Goal: Task Accomplishment & Management: Use online tool/utility

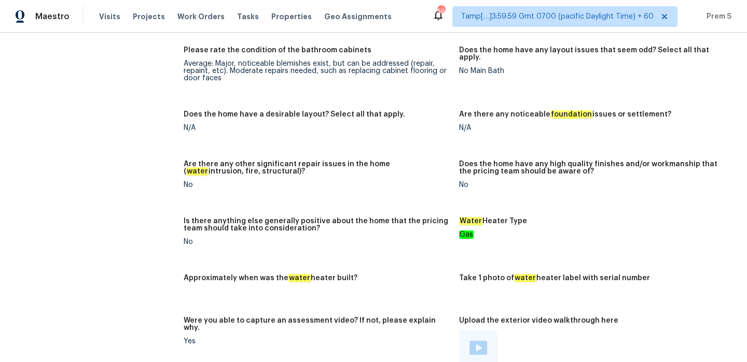
scroll to position [1763, 0]
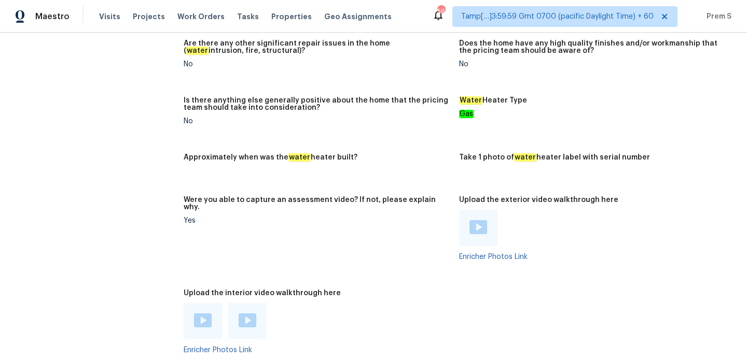
click at [486, 214] on div at bounding box center [478, 228] width 38 height 36
click at [477, 220] on img at bounding box center [478, 227] width 18 height 14
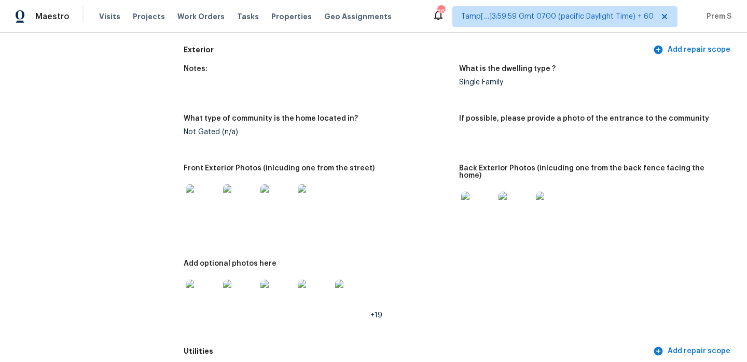
scroll to position [412, 0]
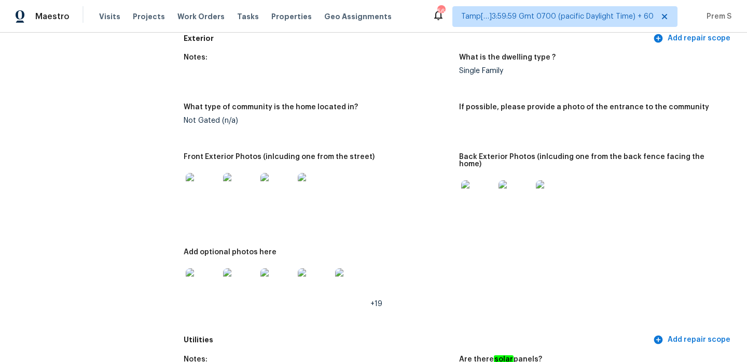
click at [206, 195] on img at bounding box center [202, 189] width 33 height 33
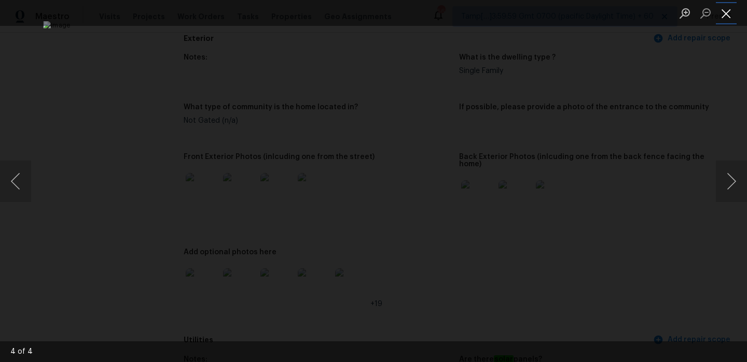
click at [722, 15] on button "Close lightbox" at bounding box center [726, 13] width 21 height 18
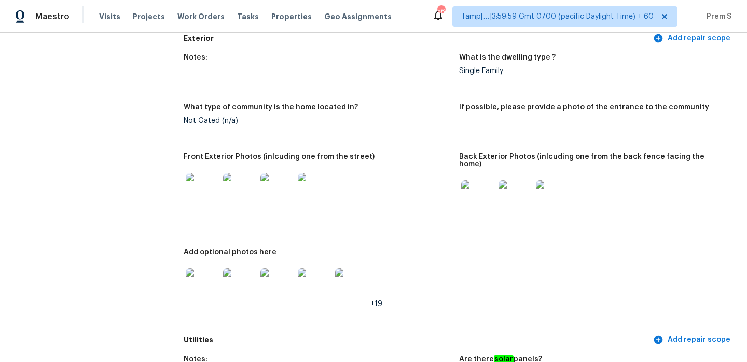
click at [487, 184] on img at bounding box center [477, 196] width 33 height 33
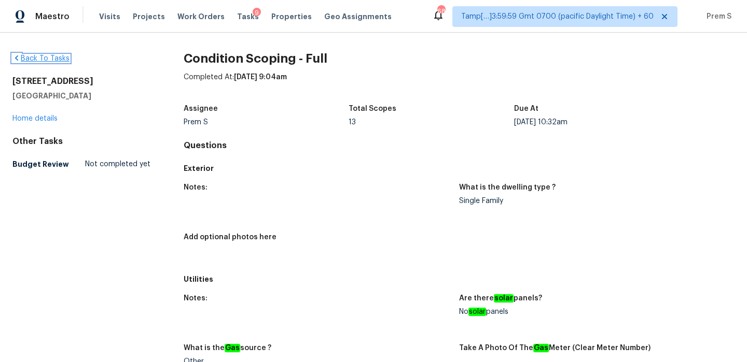
click at [56, 58] on link "Back To Tasks" at bounding box center [40, 58] width 57 height 7
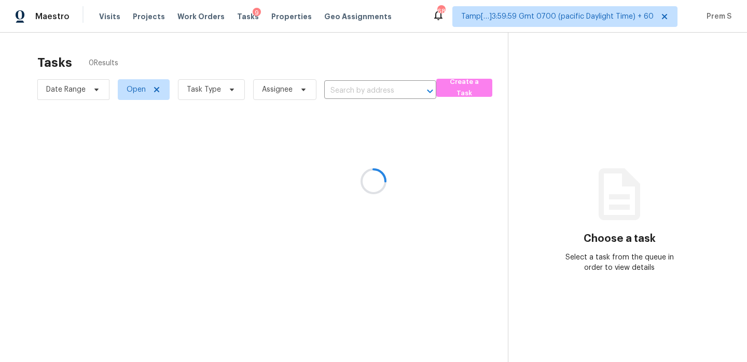
click at [106, 13] on div at bounding box center [373, 181] width 747 height 362
click at [105, 16] on div at bounding box center [373, 181] width 747 height 362
click at [106, 18] on div at bounding box center [373, 181] width 747 height 362
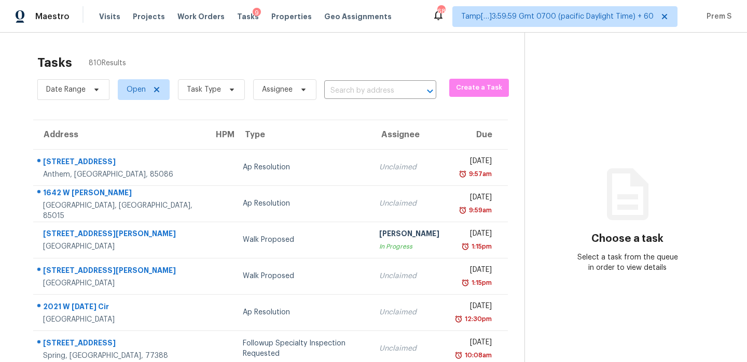
click at [106, 18] on span "Visits" at bounding box center [109, 16] width 21 height 10
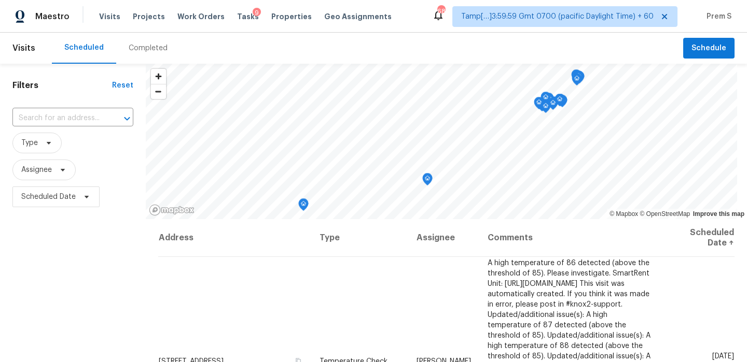
click at [146, 52] on div "Completed" at bounding box center [148, 48] width 39 height 10
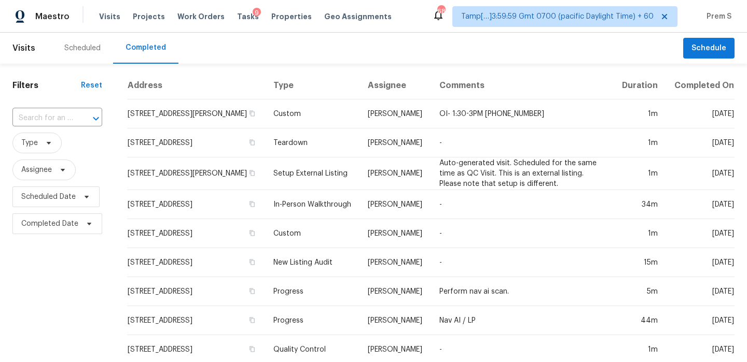
click at [68, 110] on div "​" at bounding box center [57, 118] width 90 height 22
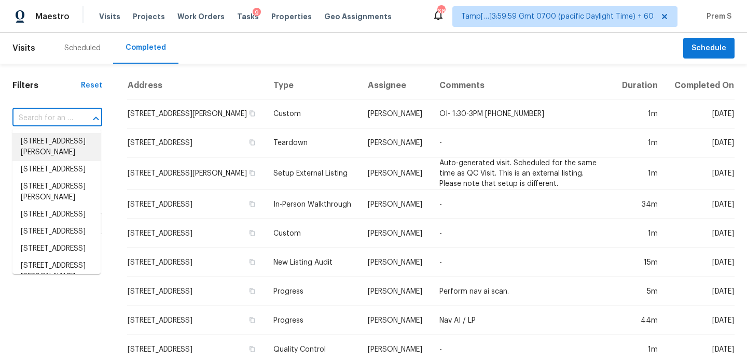
click at [52, 119] on input "text" at bounding box center [42, 118] width 61 height 16
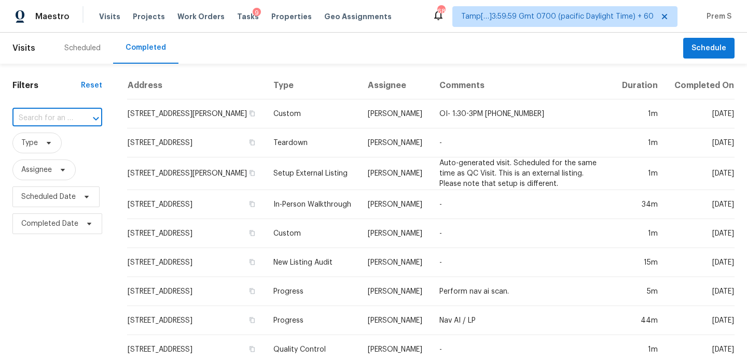
paste input "1370 Bertha St, Ferndale, MI 48220"
type input "1370 Bertha St, Ferndale, MI 48220"
click at [53, 153] on li "1370 Bertha St, Ferndale, MI 48220" at bounding box center [56, 147] width 88 height 28
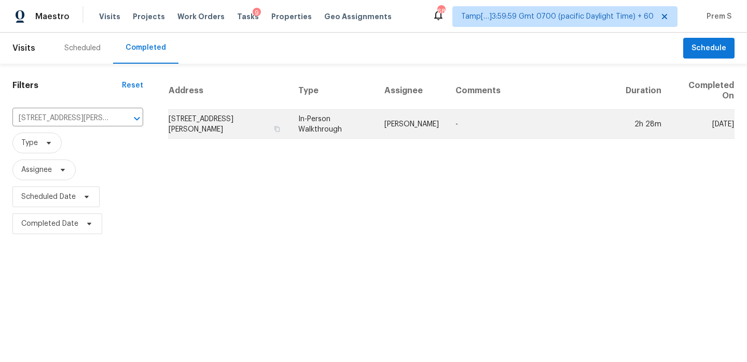
click at [213, 123] on td "1370 Bertha St, Ferndale, MI 48220" at bounding box center [229, 124] width 122 height 29
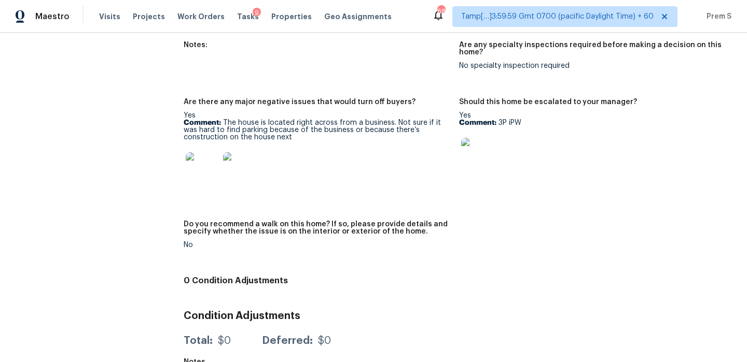
scroll to position [2250, 0]
click at [482, 139] on img at bounding box center [477, 153] width 33 height 33
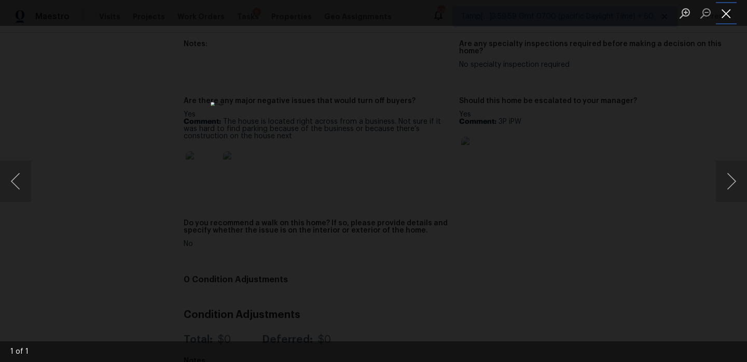
click at [726, 13] on button "Close lightbox" at bounding box center [726, 13] width 21 height 18
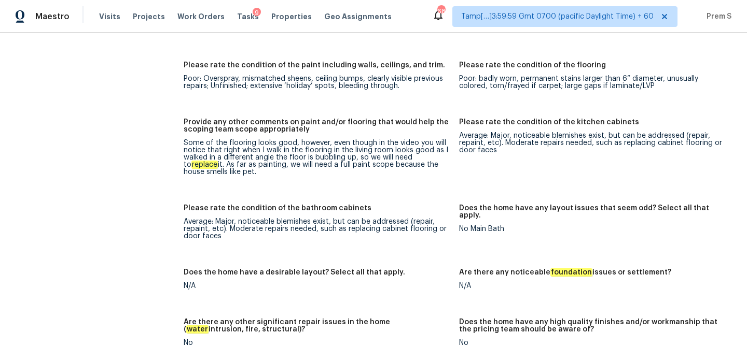
scroll to position [0, 0]
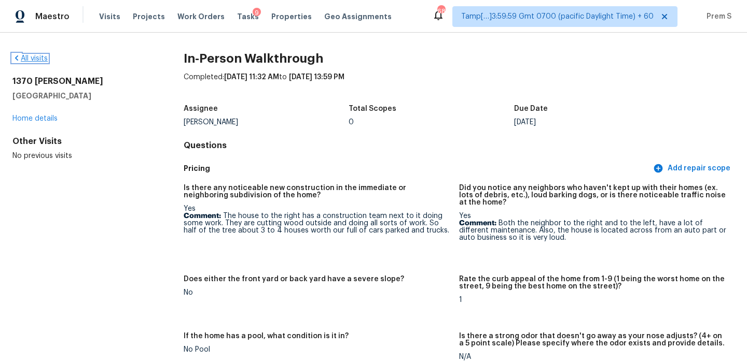
click at [43, 62] on link "All visits" at bounding box center [29, 58] width 35 height 7
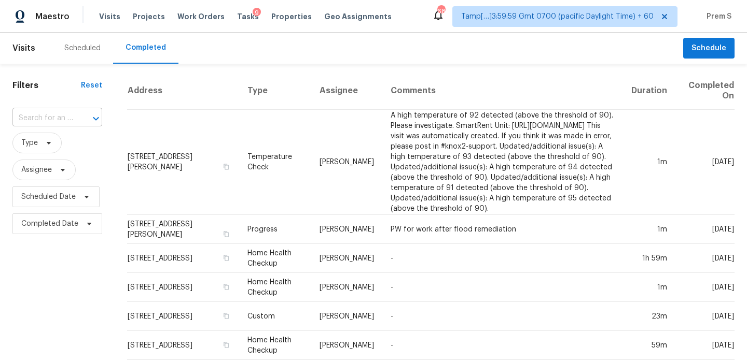
click at [60, 118] on input "text" at bounding box center [42, 118] width 61 height 16
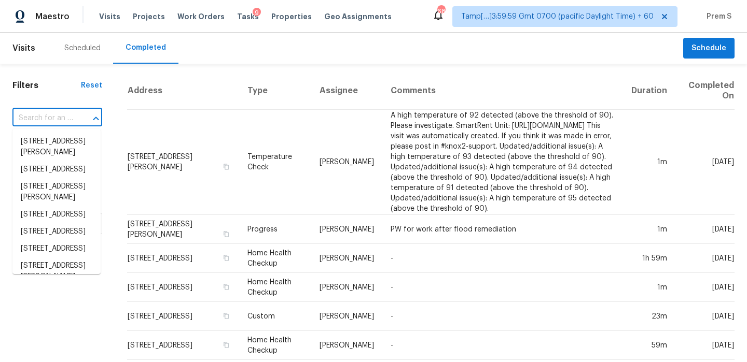
paste input "3415 La Fleur Ln Spring, TX, 77388"
type input "3415 La Fleur Ln Spring, TX, 77388"
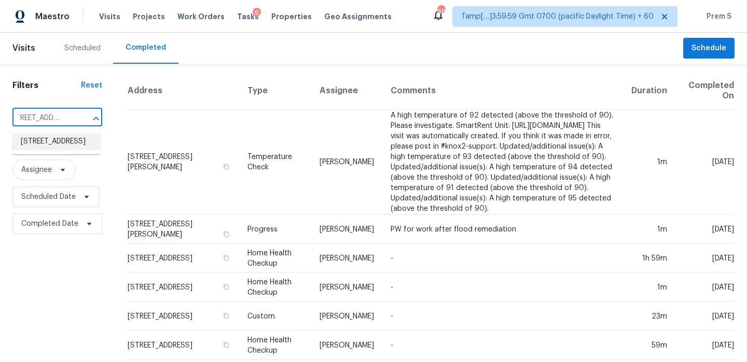
click at [68, 150] on li "3415 La Fleur Ln, Spring, TX 77388" at bounding box center [56, 141] width 88 height 17
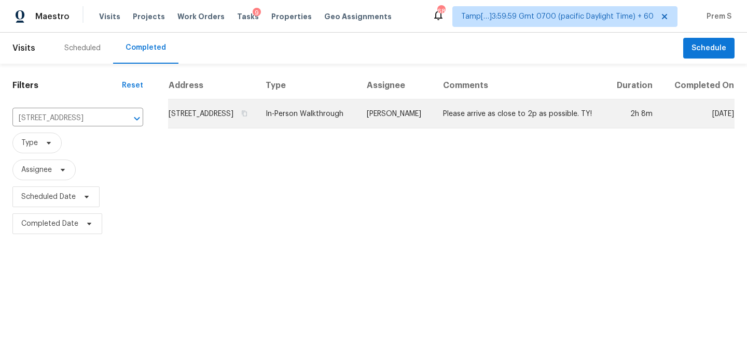
click at [189, 127] on td "3415 La Fleur Ln, Spring, TX 77388" at bounding box center [212, 114] width 89 height 29
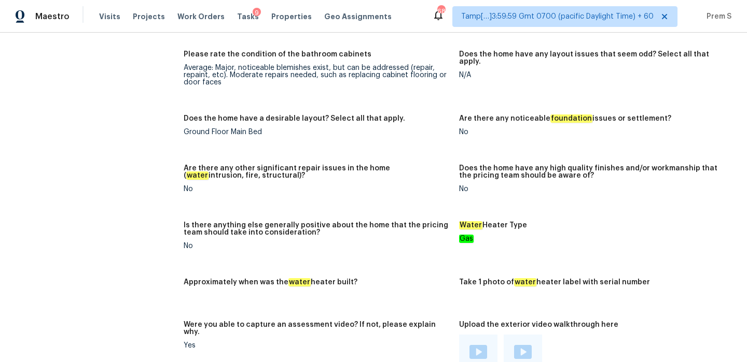
scroll to position [1987, 0]
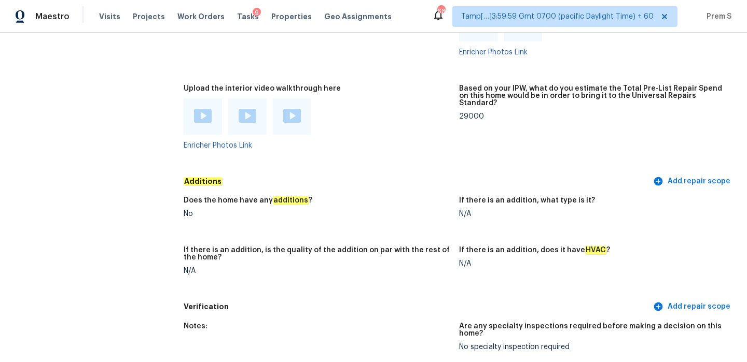
click at [202, 109] on img at bounding box center [203, 116] width 18 height 14
click at [254, 109] on img at bounding box center [248, 116] width 18 height 14
click at [288, 109] on img at bounding box center [292, 116] width 18 height 14
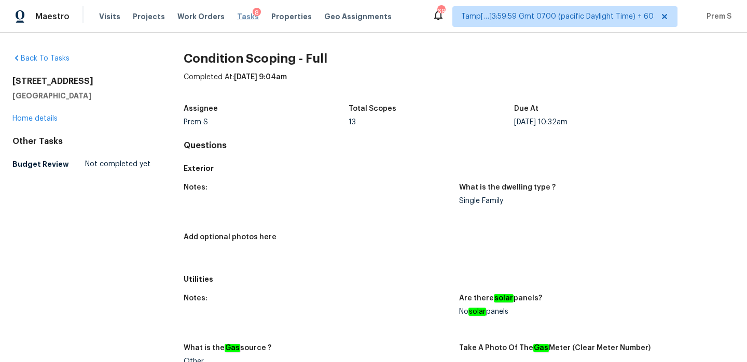
click at [237, 19] on span "Tasks" at bounding box center [248, 16] width 22 height 7
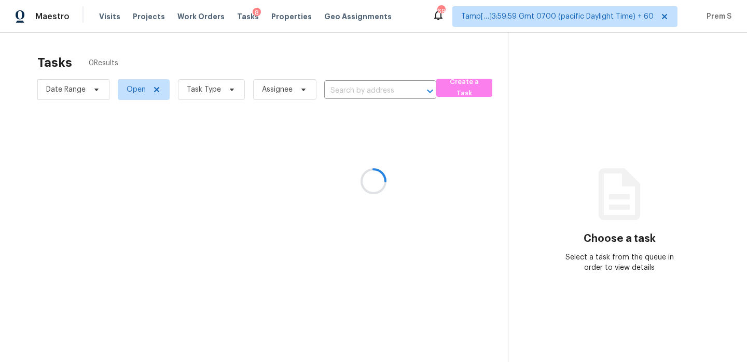
click at [190, 91] on div at bounding box center [373, 181] width 747 height 362
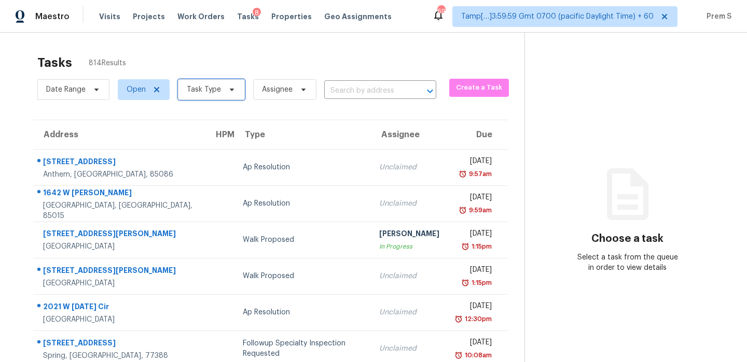
click at [233, 98] on span "Task Type" at bounding box center [211, 89] width 67 height 21
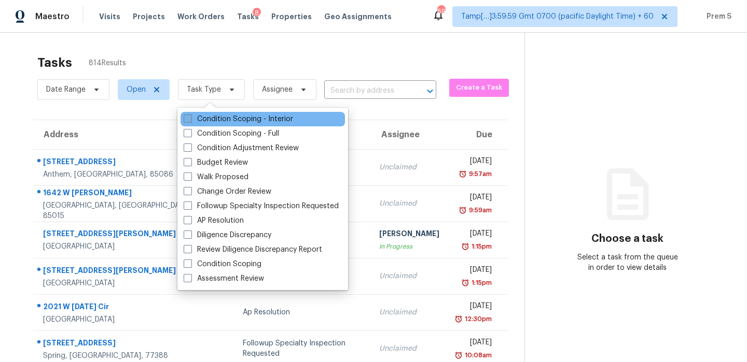
click at [219, 120] on label "Condition Scoping - Interior" at bounding box center [238, 119] width 109 height 10
click at [190, 120] on input "Condition Scoping - Interior" at bounding box center [187, 117] width 7 height 7
checkbox input "true"
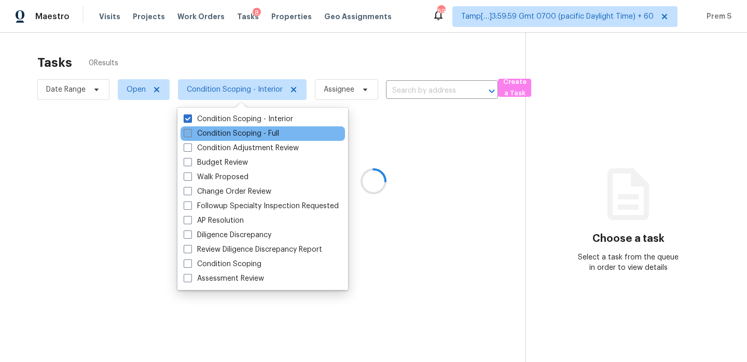
click at [218, 135] on label "Condition Scoping - Full" at bounding box center [231, 134] width 95 height 10
click at [190, 135] on input "Condition Scoping - Full" at bounding box center [187, 132] width 7 height 7
checkbox input "true"
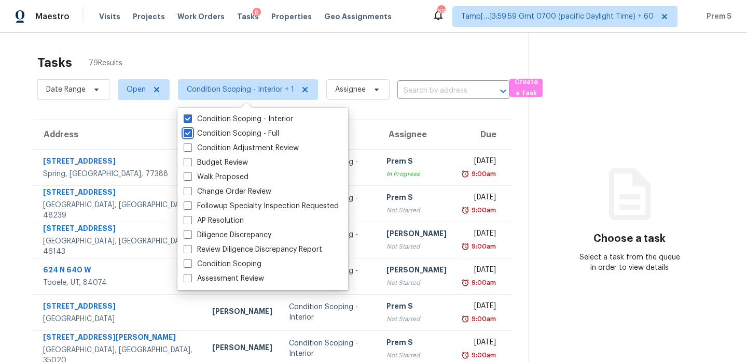
scroll to position [177, 0]
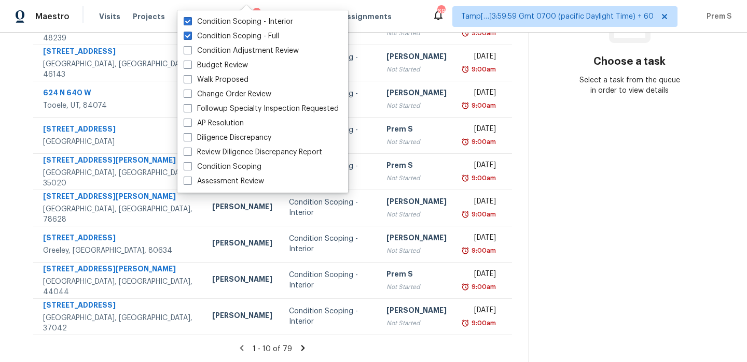
click at [302, 350] on icon at bounding box center [302, 348] width 9 height 9
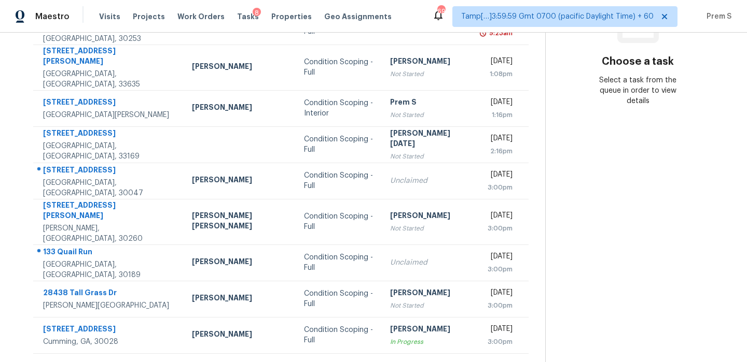
click at [309, 362] on icon at bounding box center [313, 366] width 9 height 9
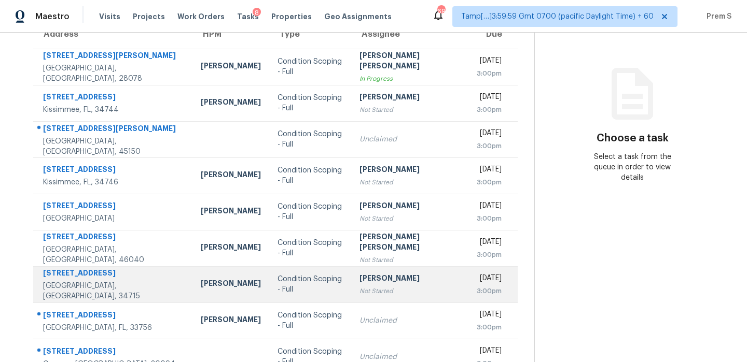
scroll to position [100, 0]
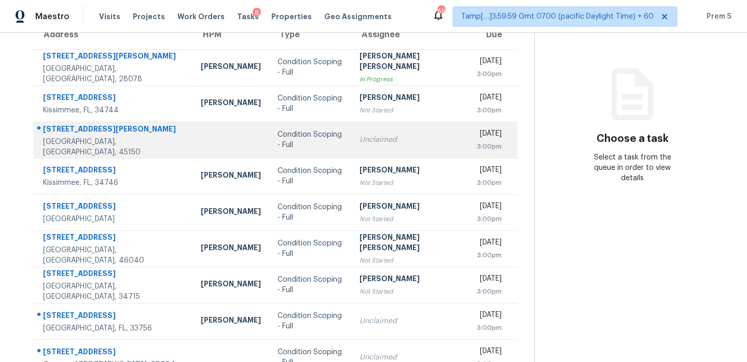
click at [477, 129] on div "[DATE]" at bounding box center [489, 135] width 25 height 13
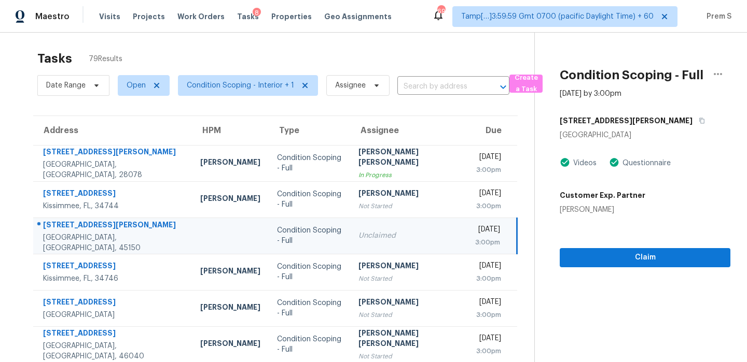
scroll to position [0, 0]
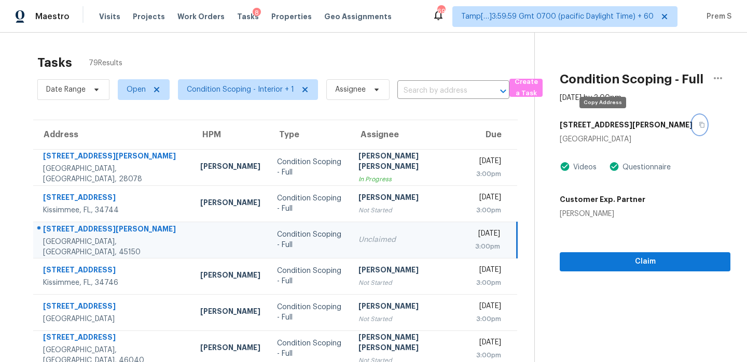
click at [692, 129] on button "button" at bounding box center [699, 125] width 14 height 19
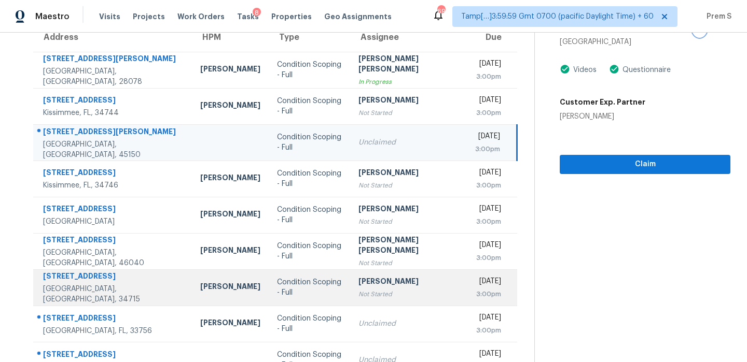
scroll to position [124, 0]
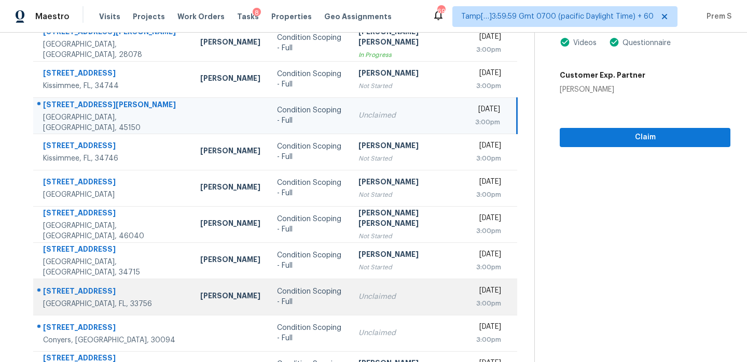
click at [398, 306] on td "Unclaimed" at bounding box center [408, 297] width 117 height 36
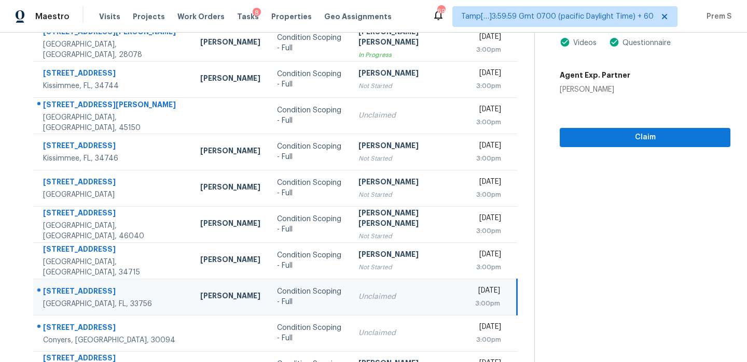
scroll to position [39, 0]
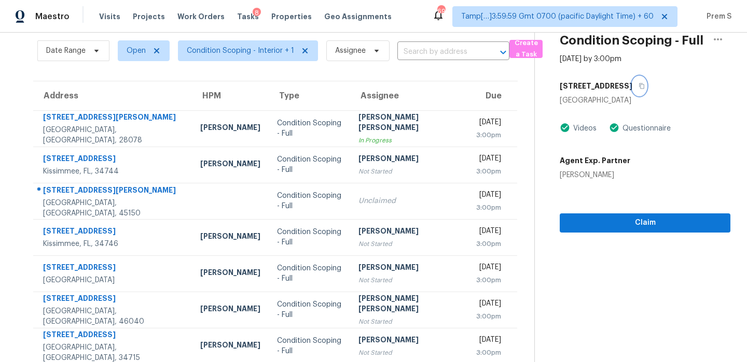
click at [639, 89] on icon "button" at bounding box center [641, 86] width 5 height 6
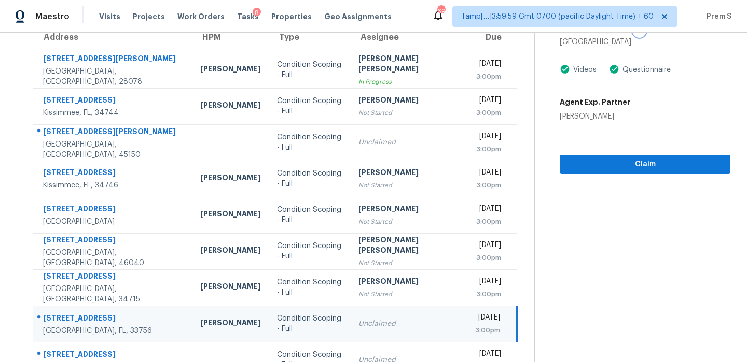
scroll to position [177, 0]
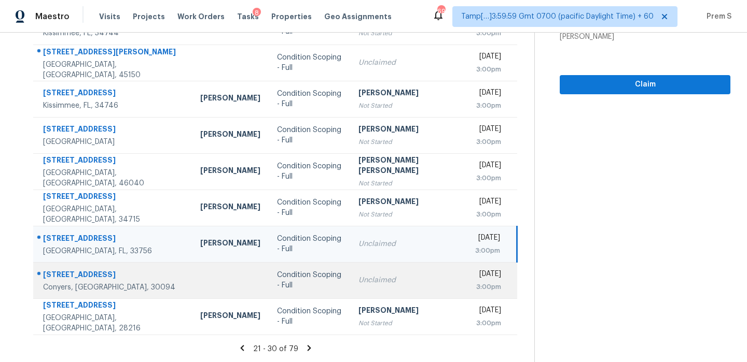
click at [467, 288] on td "[DATE] 3:00pm" at bounding box center [492, 280] width 50 height 36
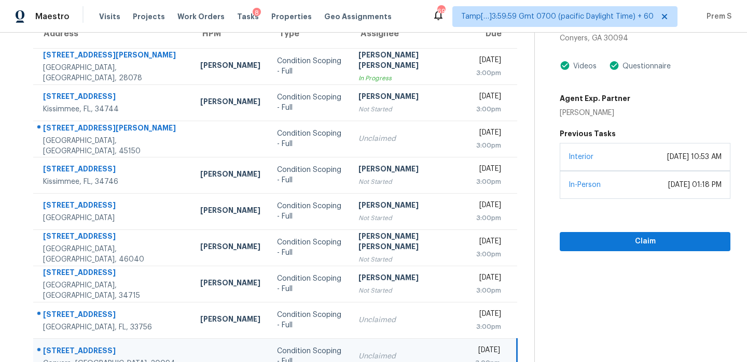
scroll to position [49, 0]
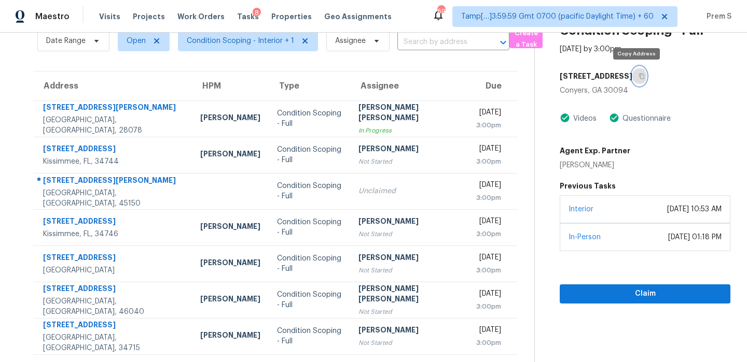
click at [638, 77] on icon "button" at bounding box center [641, 76] width 6 height 6
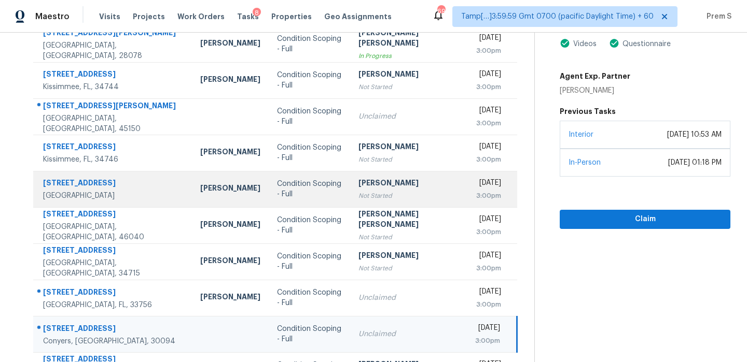
scroll to position [177, 0]
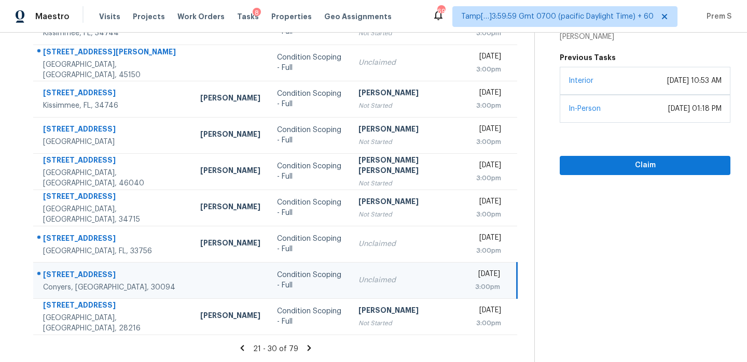
click at [420, 282] on td "Unclaimed" at bounding box center [408, 280] width 117 height 36
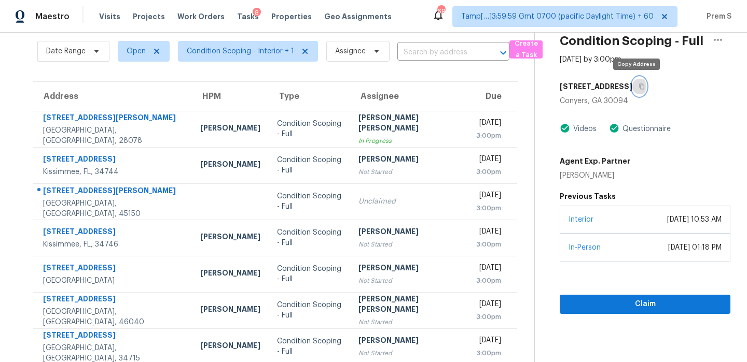
click at [640, 84] on icon "button" at bounding box center [641, 86] width 6 height 6
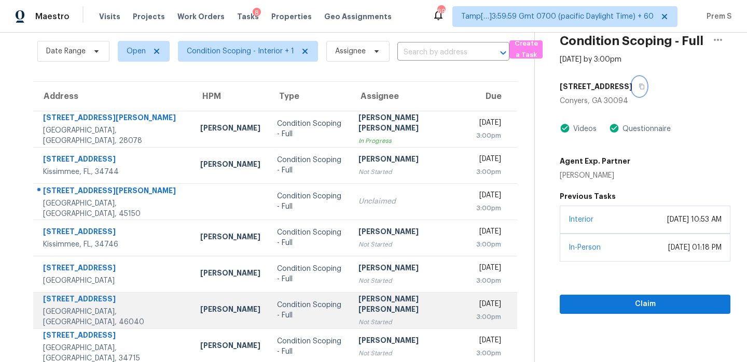
scroll to position [177, 0]
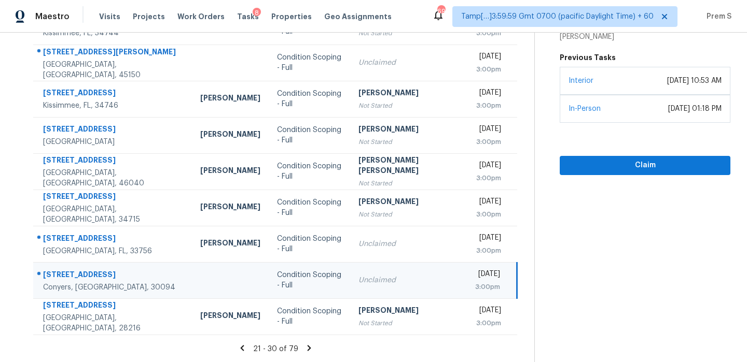
click at [307, 347] on icon at bounding box center [309, 348] width 4 height 6
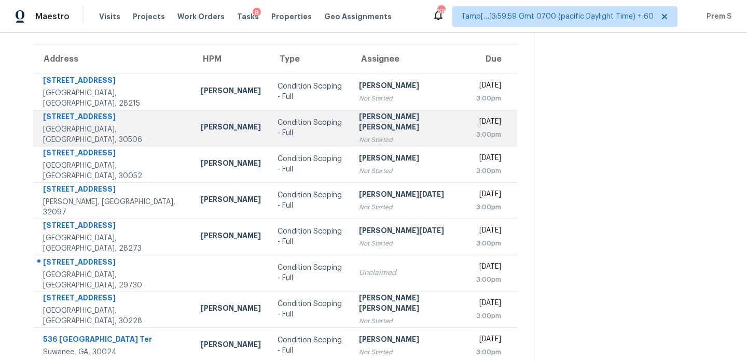
scroll to position [87, 0]
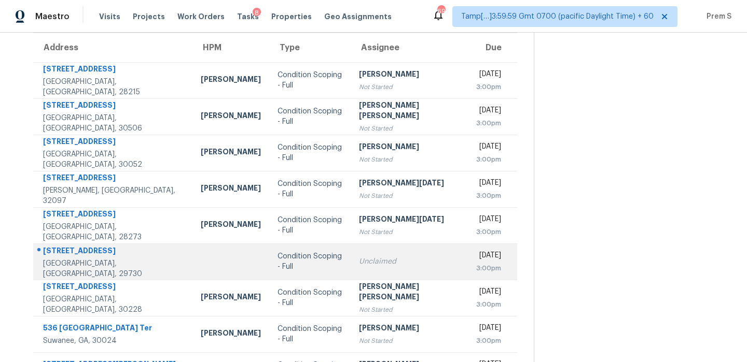
click at [378, 261] on div "Unclaimed" at bounding box center [409, 262] width 100 height 10
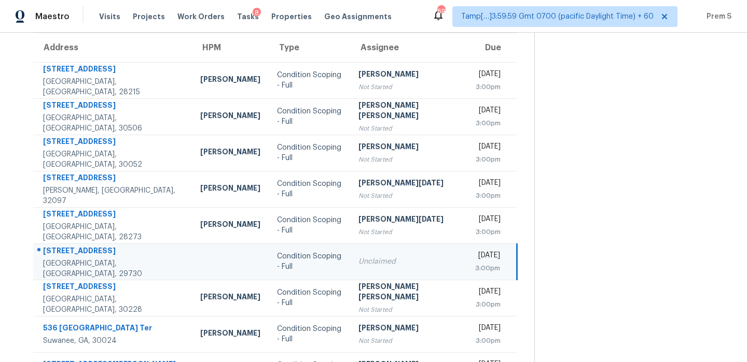
scroll to position [0, 0]
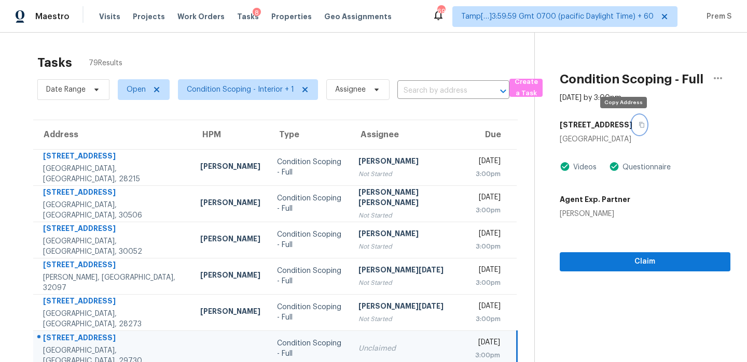
click at [639, 123] on icon "button" at bounding box center [641, 125] width 5 height 6
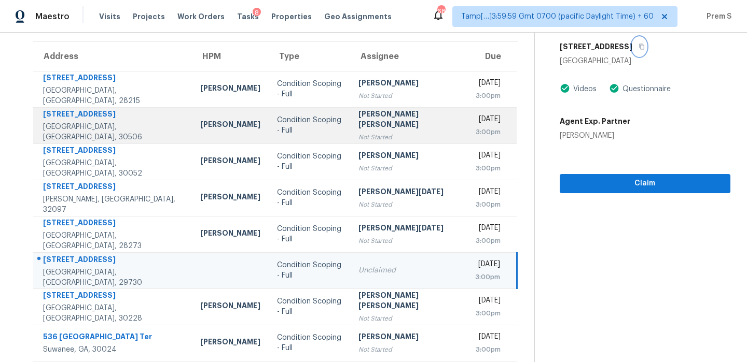
scroll to position [177, 0]
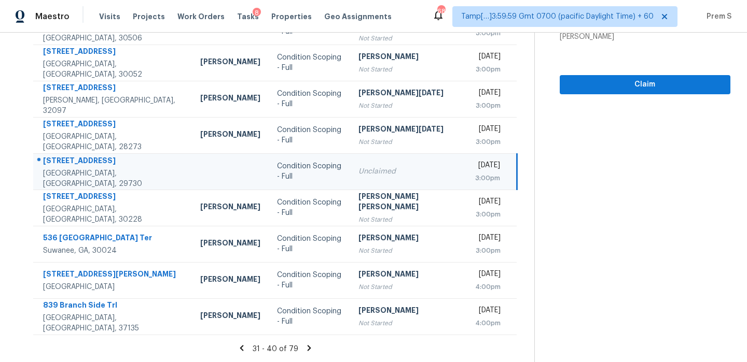
click at [307, 348] on icon at bounding box center [309, 348] width 4 height 6
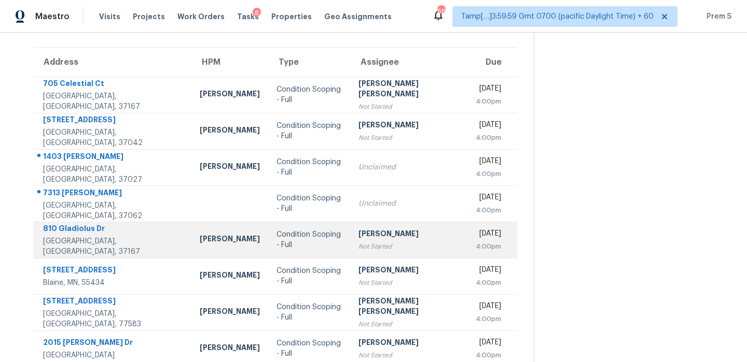
scroll to position [101, 0]
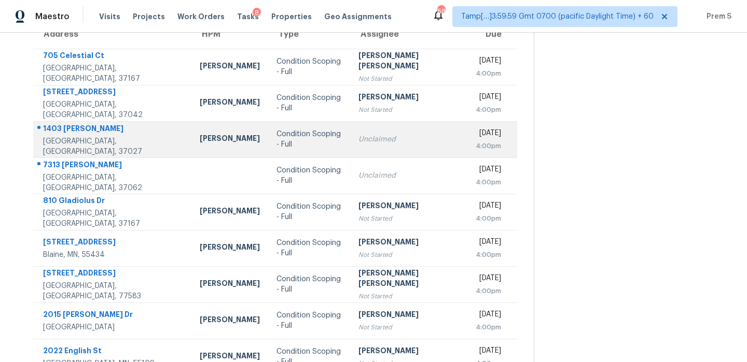
click at [360, 144] on div "Unclaimed" at bounding box center [408, 139] width 101 height 10
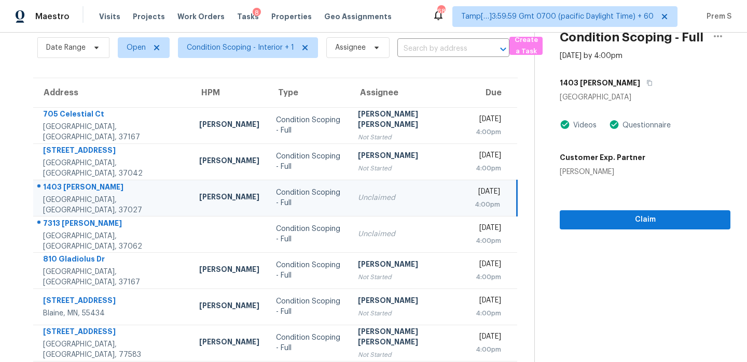
scroll to position [32, 0]
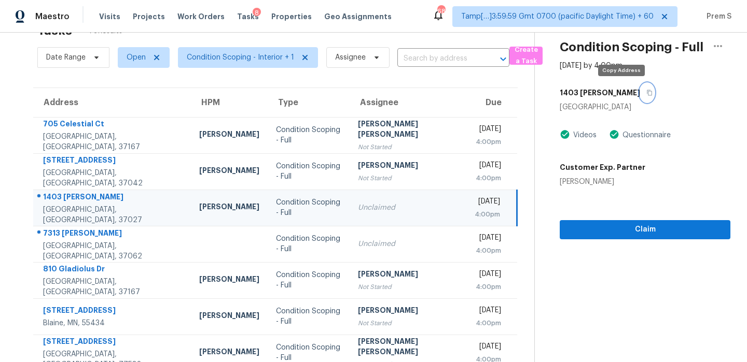
click at [640, 93] on button "button" at bounding box center [647, 92] width 14 height 19
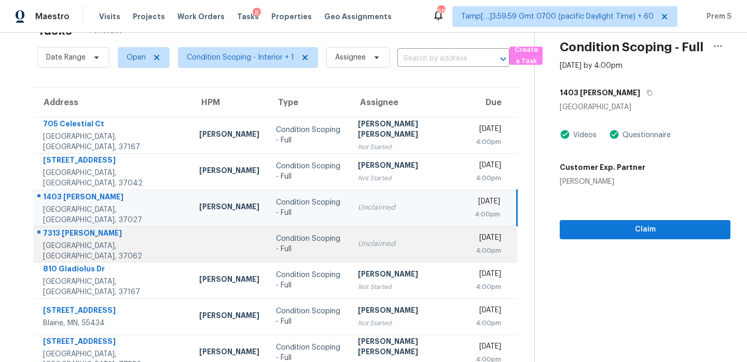
click at [409, 243] on td "Unclaimed" at bounding box center [408, 244] width 117 height 36
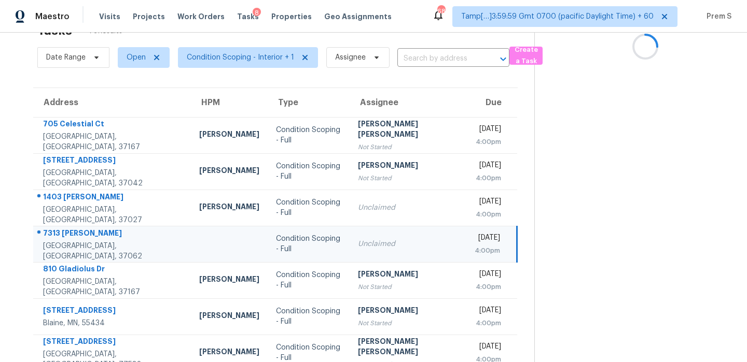
scroll to position [0, 0]
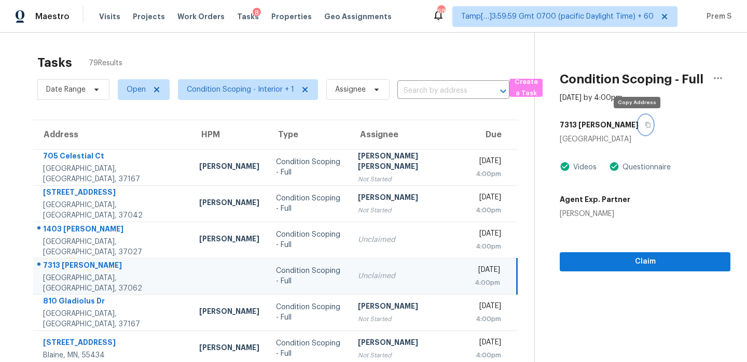
click at [638, 128] on button "button" at bounding box center [645, 125] width 14 height 19
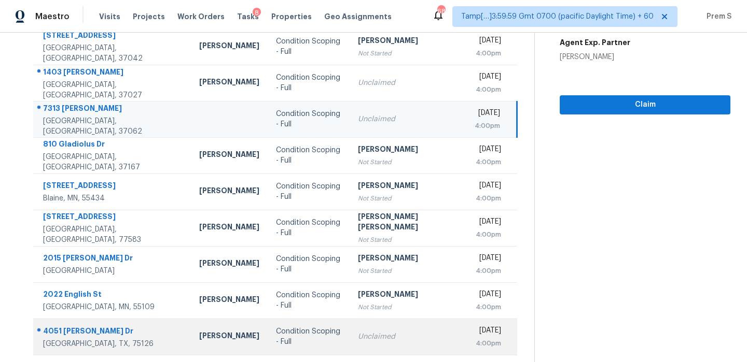
scroll to position [177, 0]
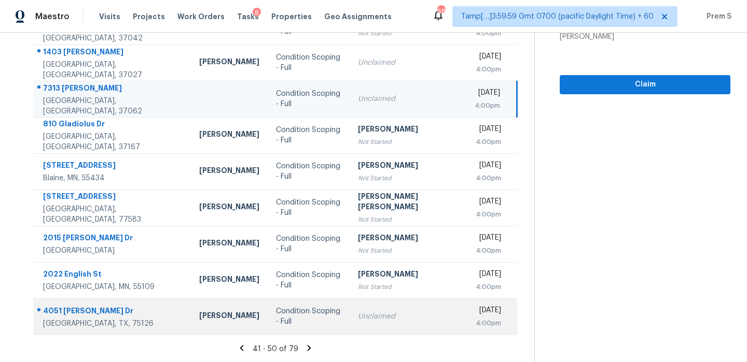
click at [369, 319] on div "Unclaimed" at bounding box center [408, 317] width 100 height 10
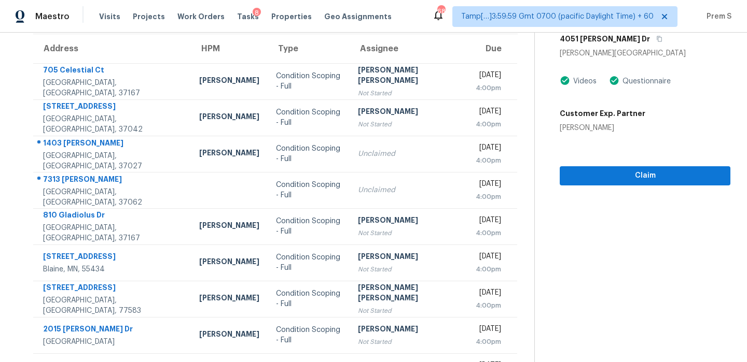
scroll to position [36, 0]
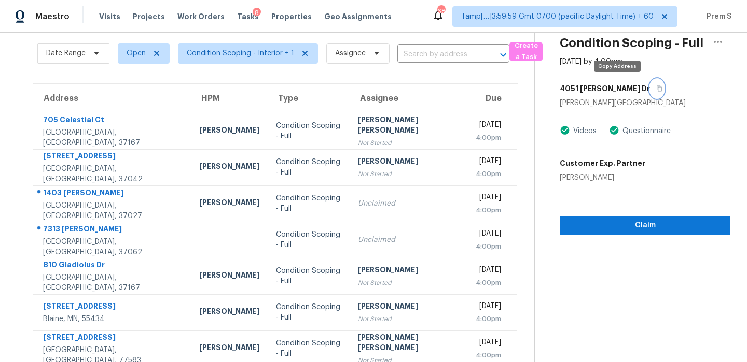
click at [656, 91] on icon "button" at bounding box center [658, 89] width 5 height 6
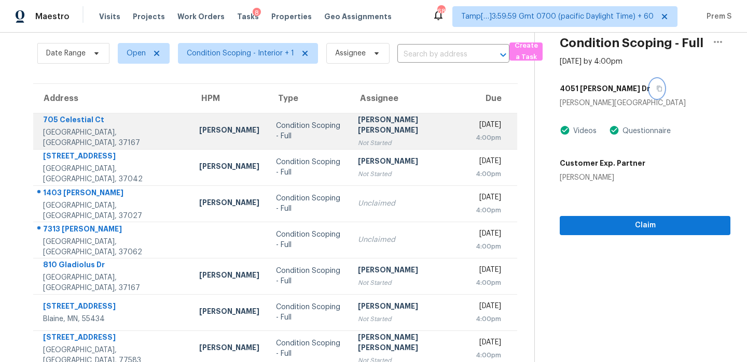
scroll to position [177, 0]
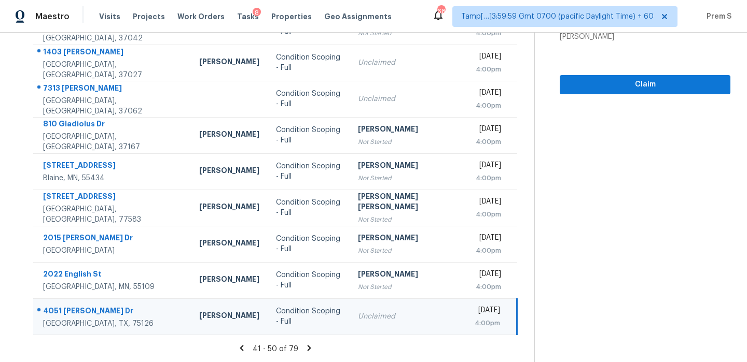
click at [308, 347] on icon at bounding box center [310, 348] width 4 height 6
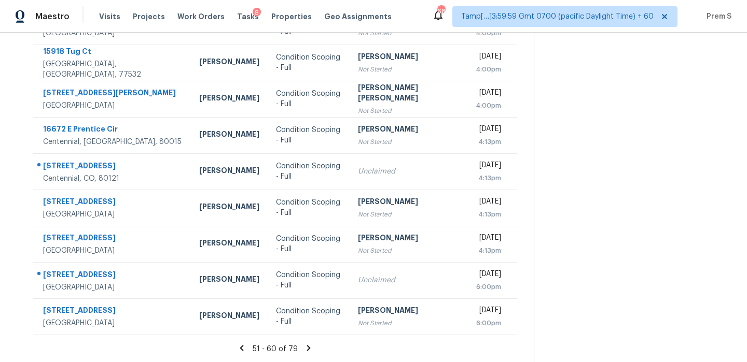
scroll to position [90, 0]
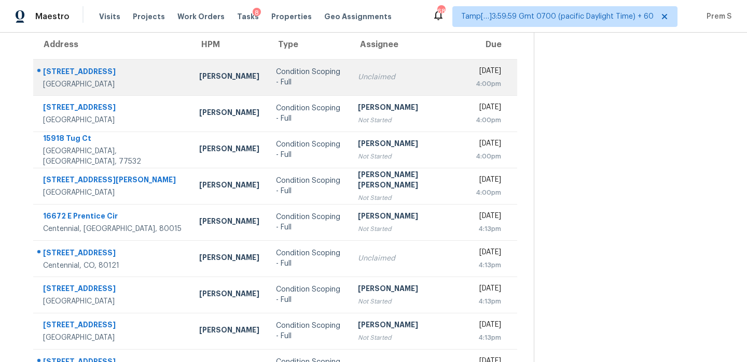
click at [424, 71] on td "Unclaimed" at bounding box center [408, 77] width 117 height 36
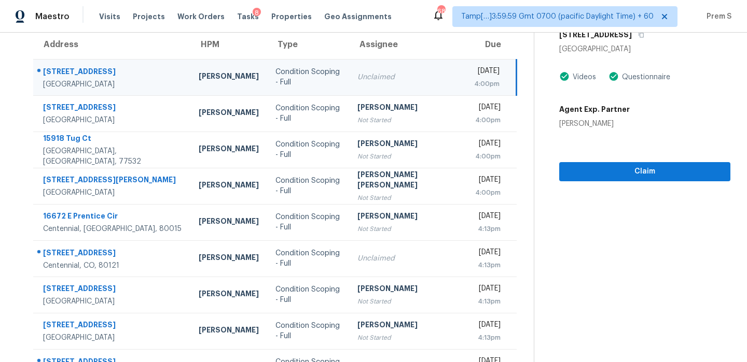
scroll to position [0, 0]
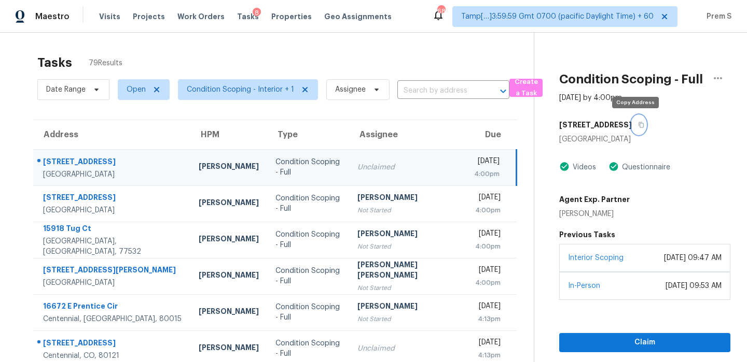
click at [639, 122] on icon "button" at bounding box center [641, 125] width 5 height 6
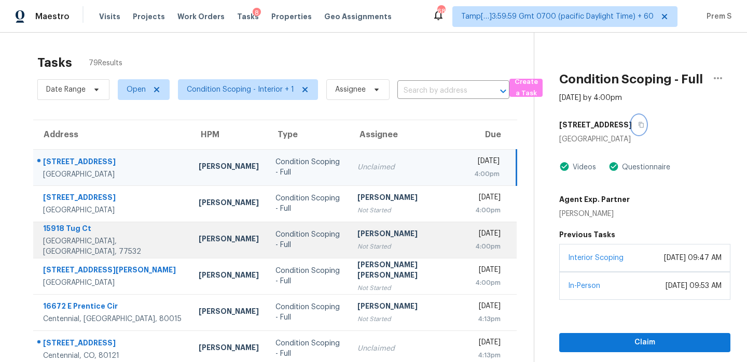
scroll to position [177, 0]
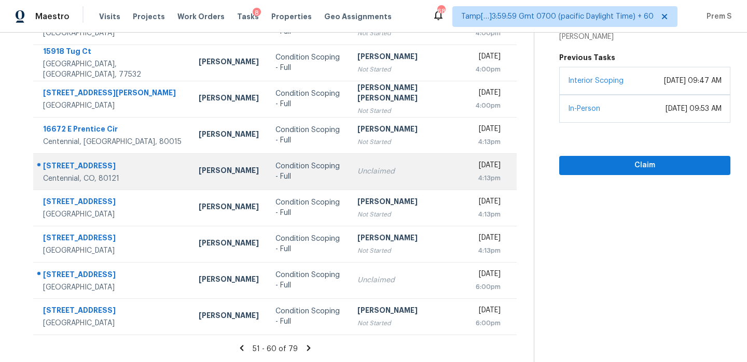
click at [474, 173] on div "[DATE]" at bounding box center [487, 166] width 26 height 13
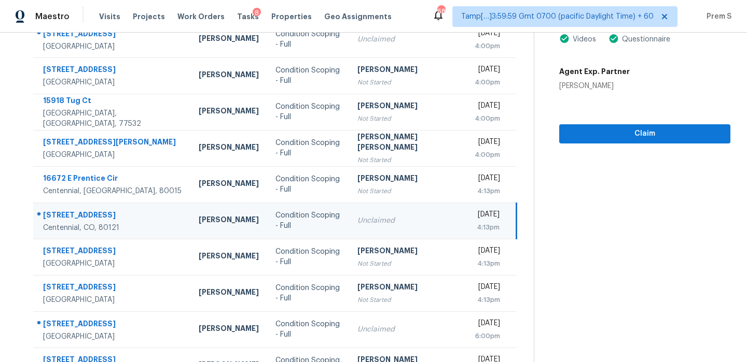
scroll to position [52, 0]
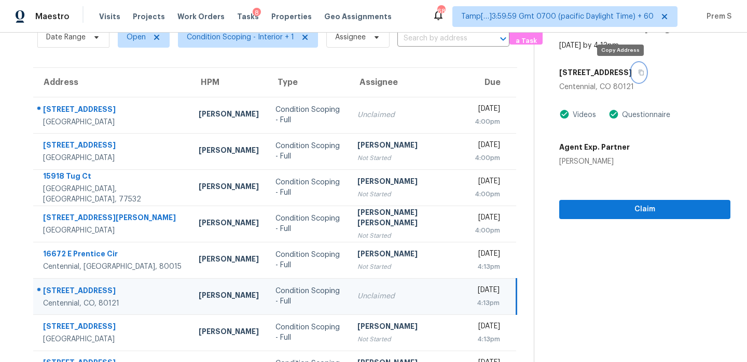
click at [638, 71] on icon "button" at bounding box center [640, 73] width 5 height 6
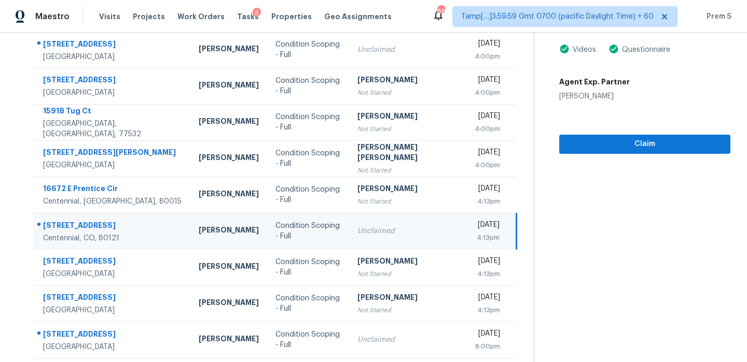
scroll to position [177, 0]
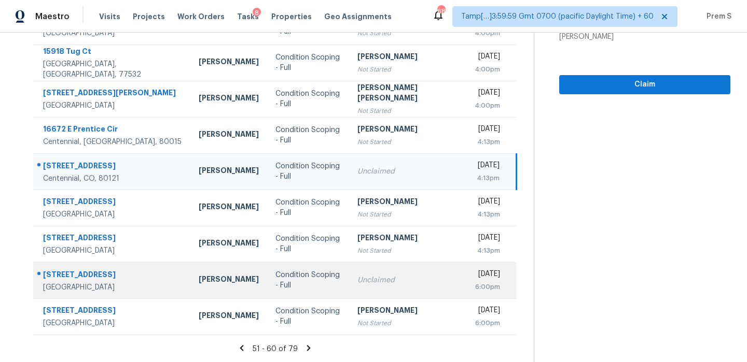
click at [403, 280] on div "Unclaimed" at bounding box center [407, 280] width 101 height 10
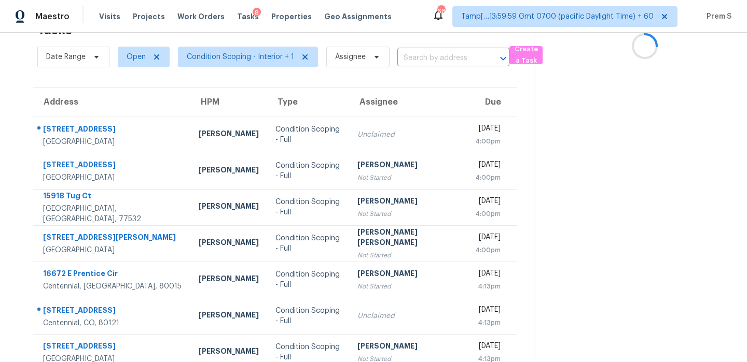
scroll to position [15, 0]
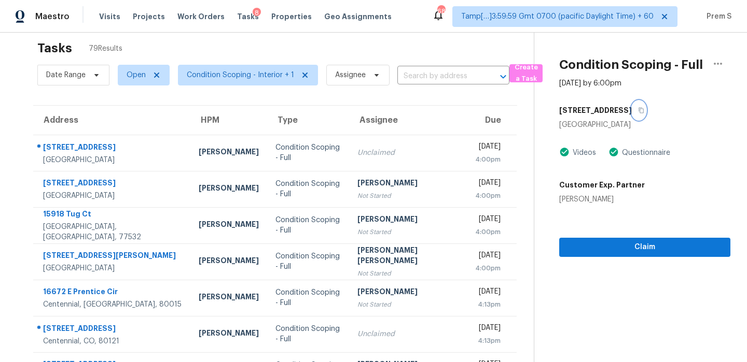
click at [641, 111] on icon "button" at bounding box center [641, 110] width 6 height 6
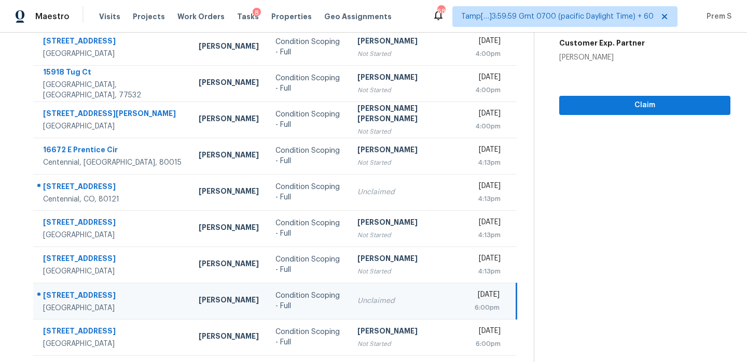
scroll to position [177, 0]
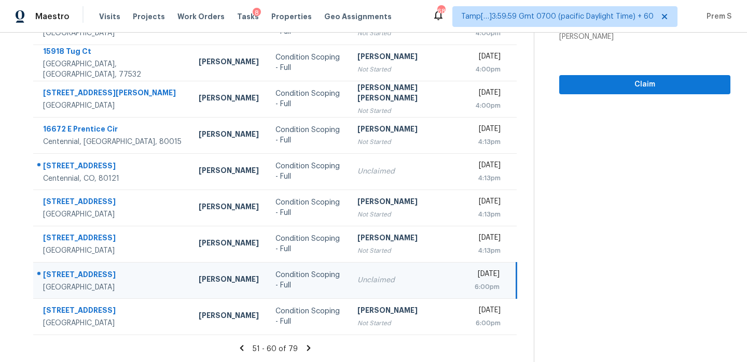
click at [307, 349] on icon at bounding box center [309, 348] width 4 height 6
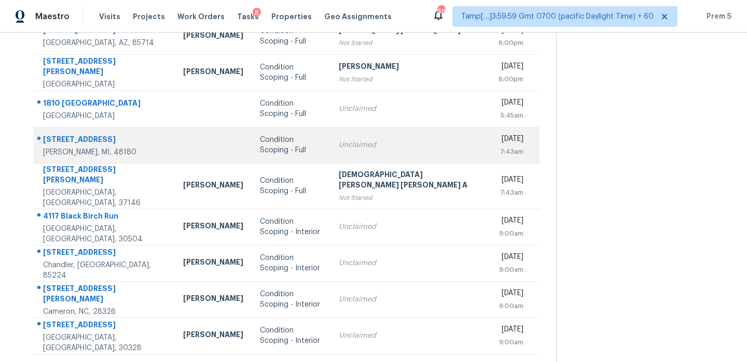
scroll to position [130, 0]
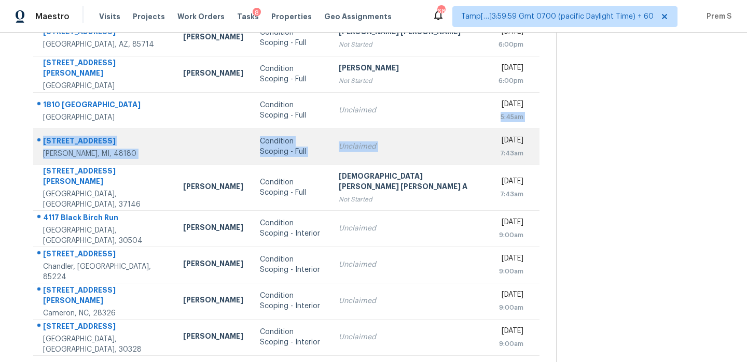
drag, startPoint x: 429, startPoint y: 118, endPoint x: 429, endPoint y: 137, distance: 19.2
click at [429, 137] on tbody "[STREET_ADDRESS] [PERSON_NAME] Condition Scoping - Full [PERSON_NAME] [PERSON_N…" at bounding box center [286, 206] width 506 height 372
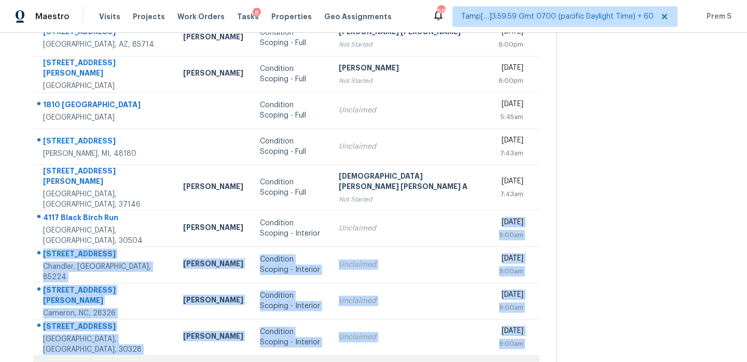
drag, startPoint x: 415, startPoint y: 218, endPoint x: 415, endPoint y: 351, distance: 132.2
click at [415, 351] on tbody "[STREET_ADDRESS] [PERSON_NAME] Condition Scoping - Full [PERSON_NAME] [PERSON_N…" at bounding box center [286, 206] width 506 height 372
